Goal: Obtain resource: Download file/media

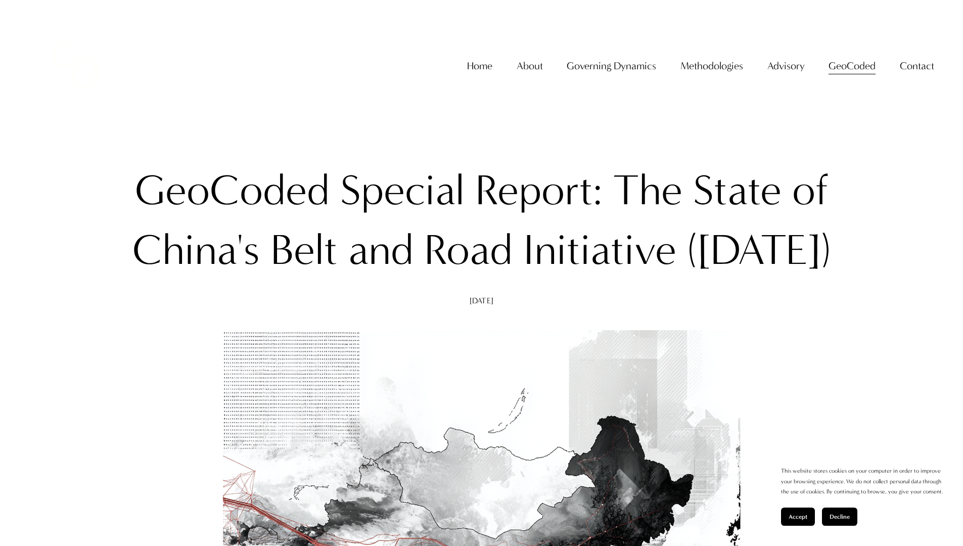
click at [798, 517] on span "Accept" at bounding box center [798, 516] width 19 height 7
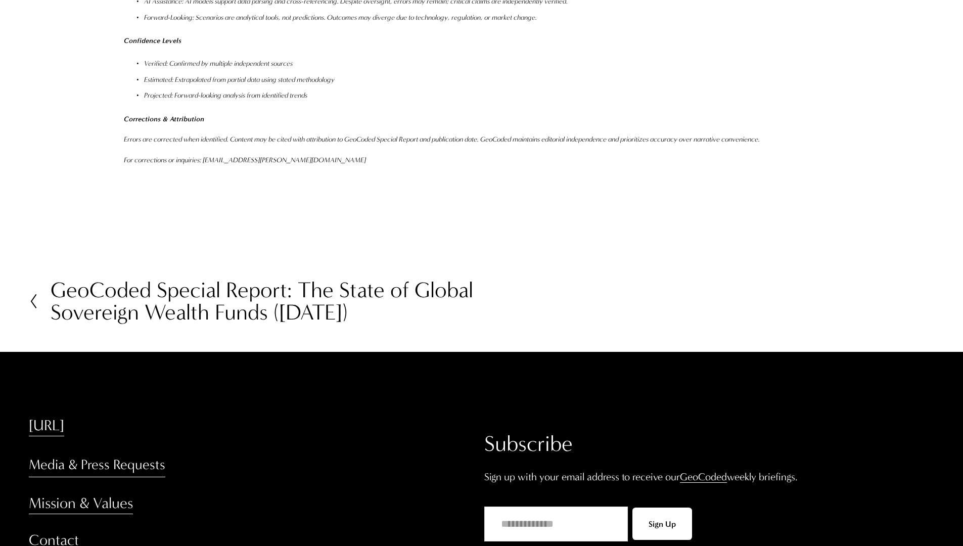
scroll to position [11743, 0]
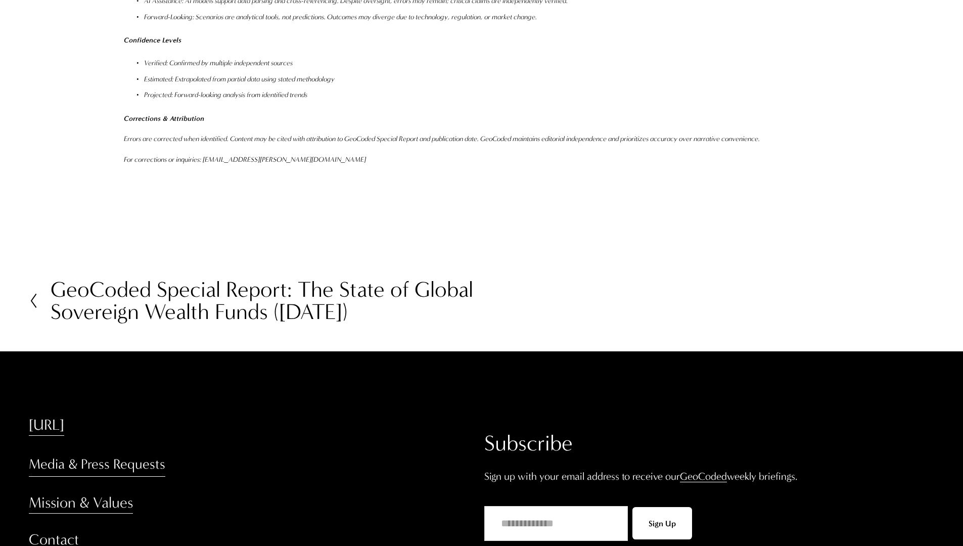
click at [255, 279] on h2 "GeoCoded Special Report: The State of Global Sovereign Wealth Funds ([DATE])" at bounding box center [266, 301] width 431 height 44
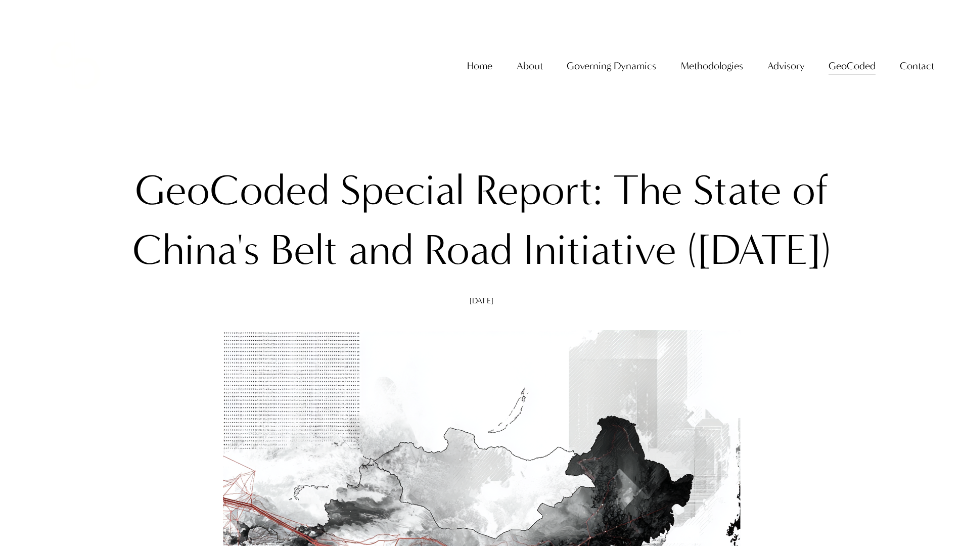
scroll to position [11030, 0]
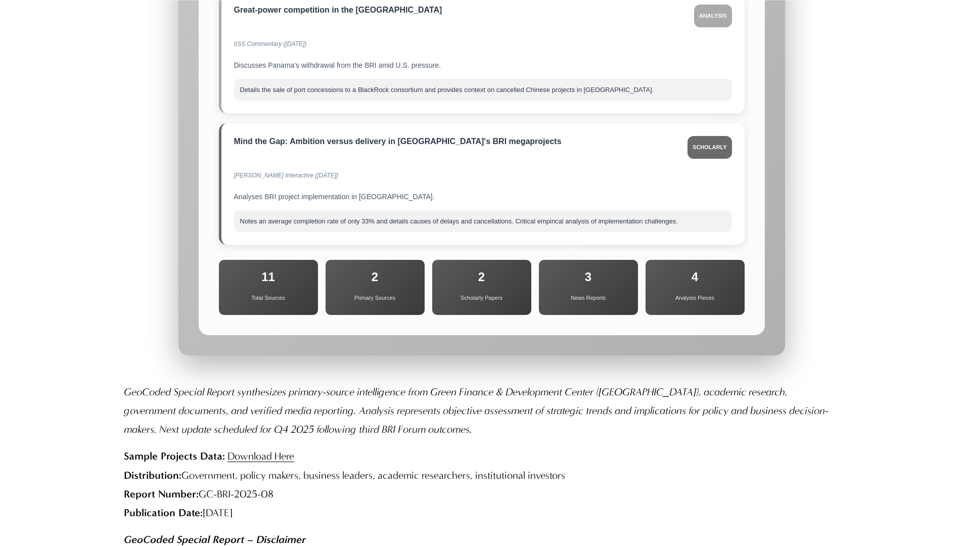
click at [261, 450] on link "Download Here" at bounding box center [261, 456] width 67 height 12
